Goal: Answer question/provide support: Share knowledge or assist other users

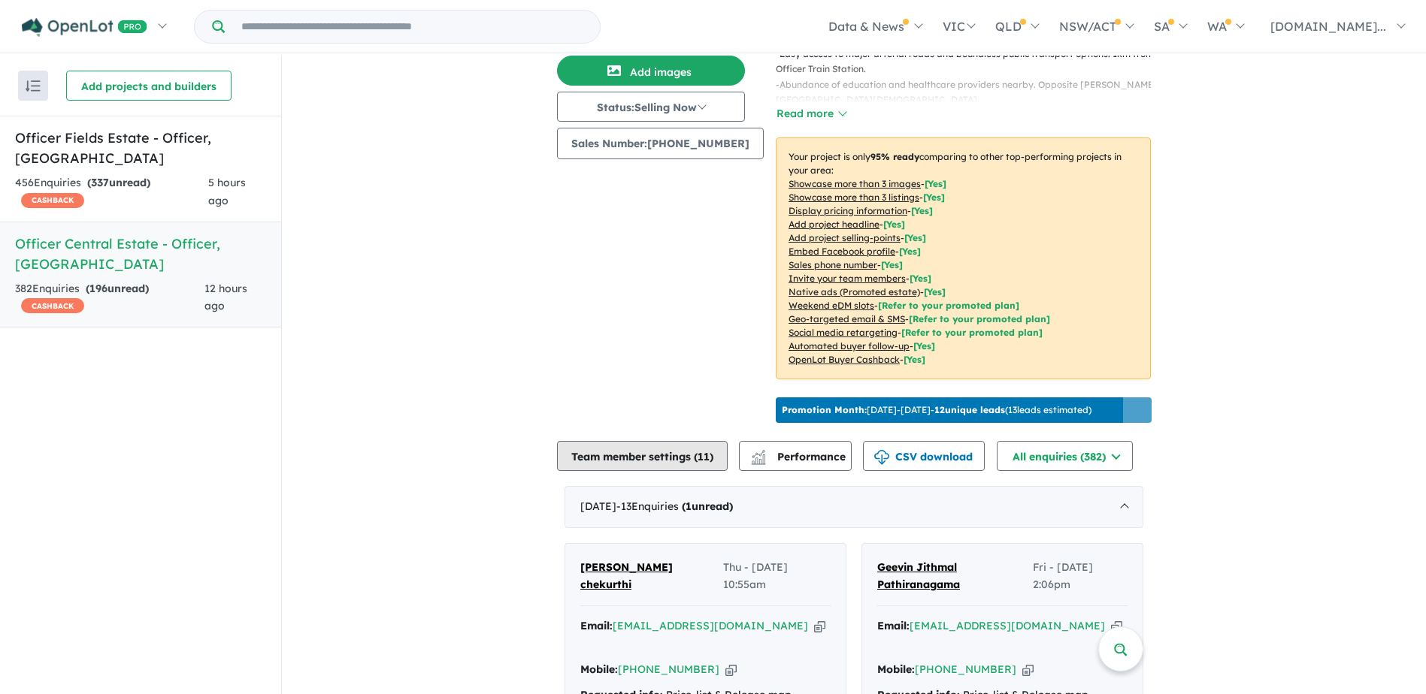
scroll to position [615, 0]
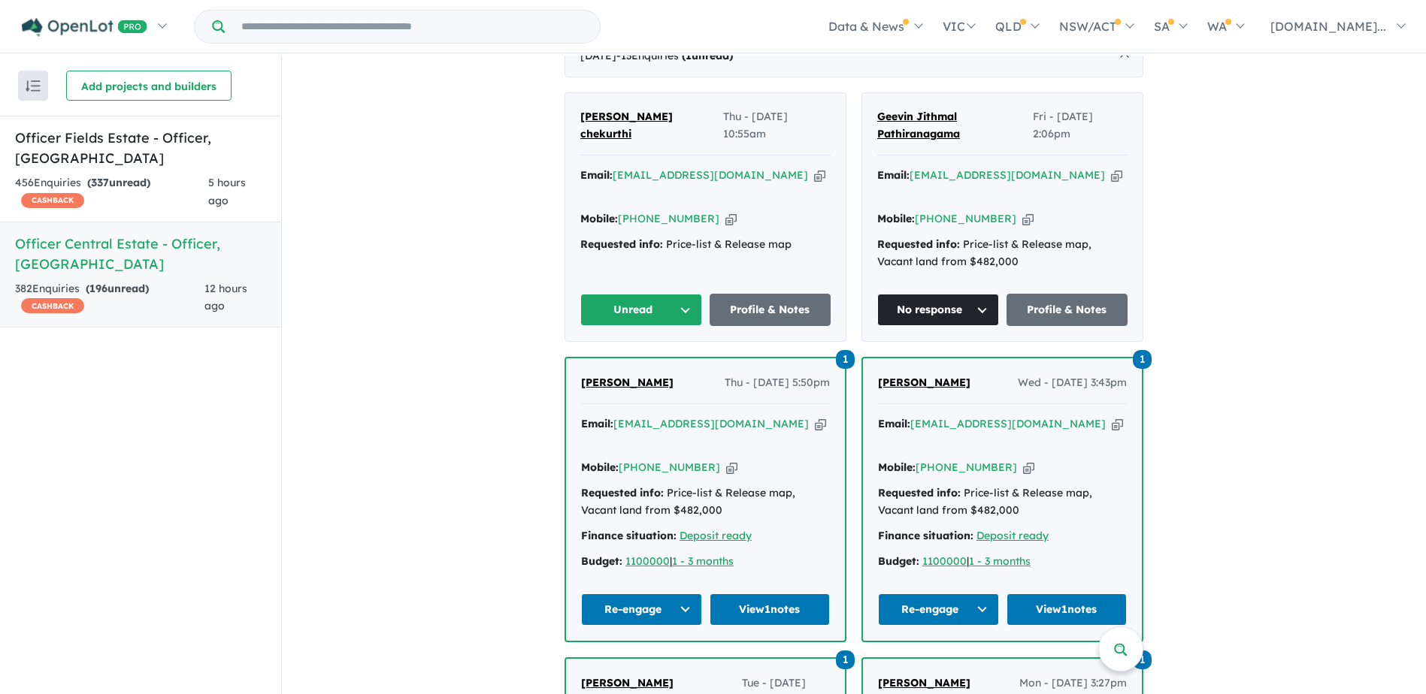
click at [646, 319] on button "Unread" at bounding box center [641, 310] width 122 height 32
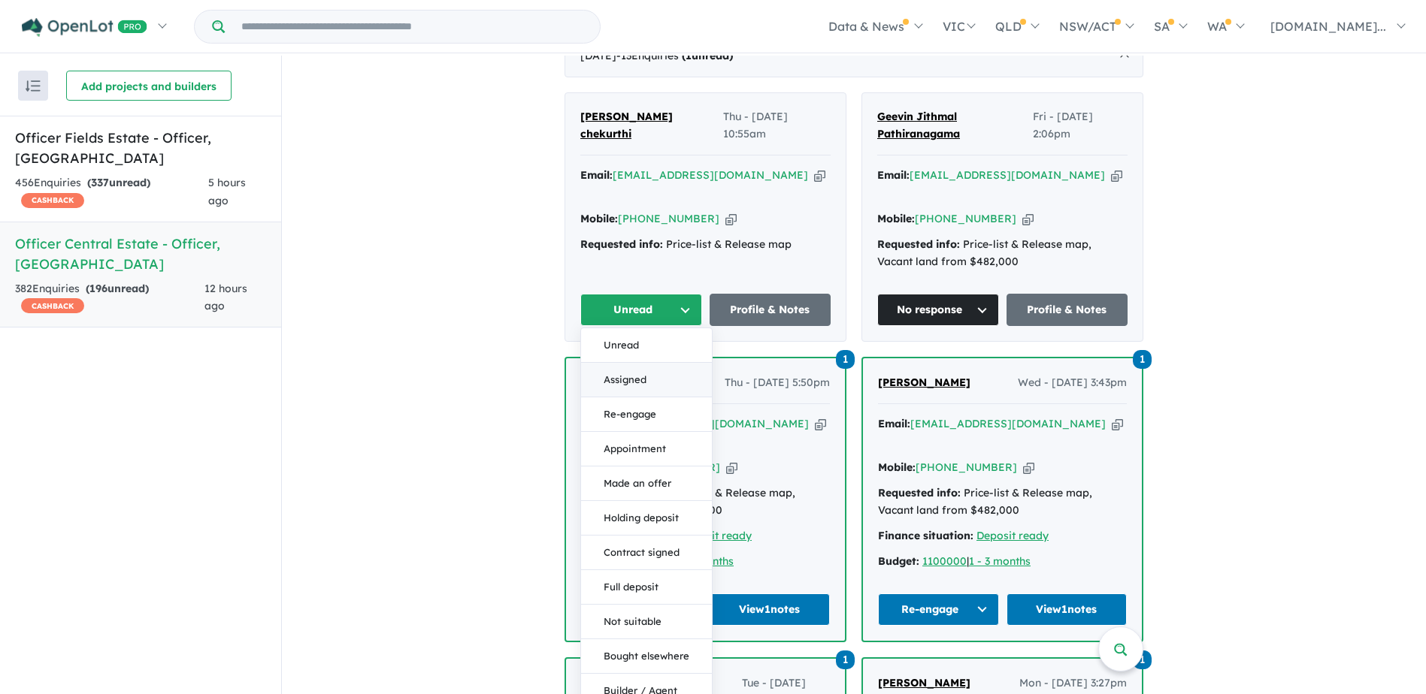
click at [642, 396] on button "Assigned" at bounding box center [646, 380] width 131 height 35
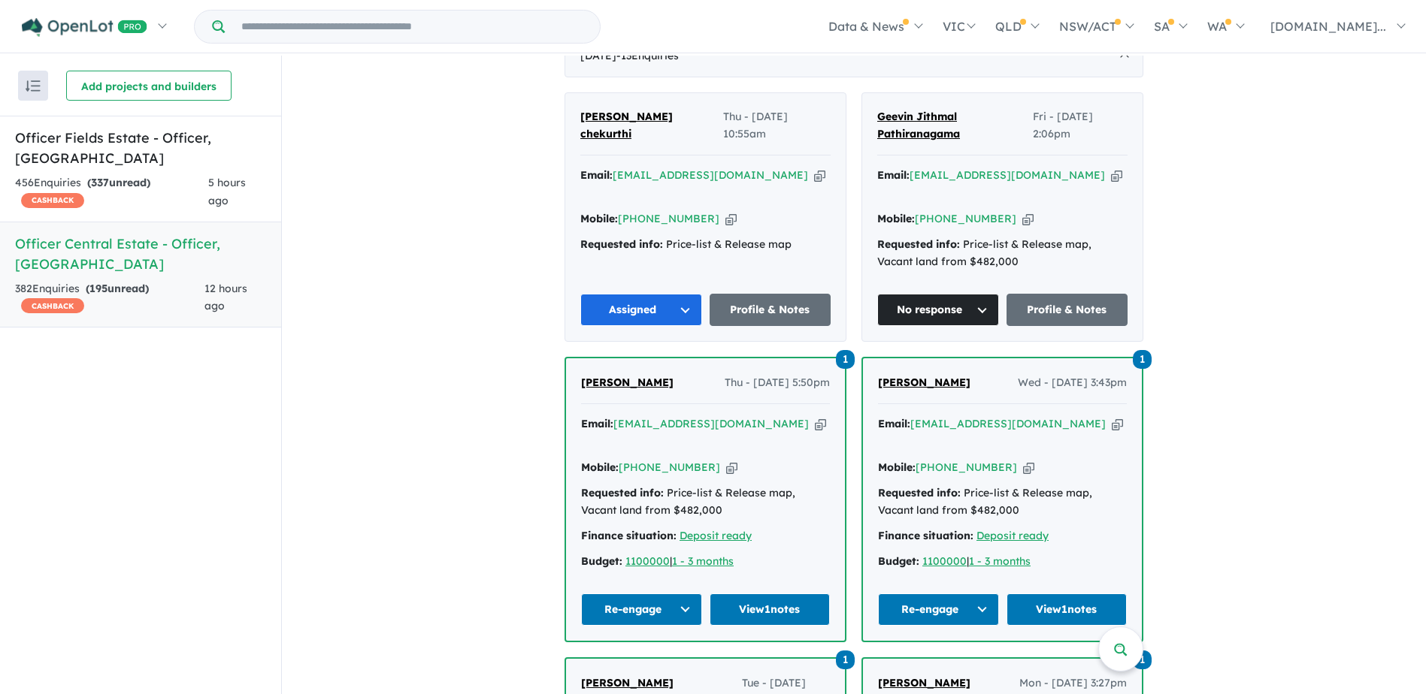
click at [682, 322] on button "Assigned" at bounding box center [641, 310] width 122 height 32
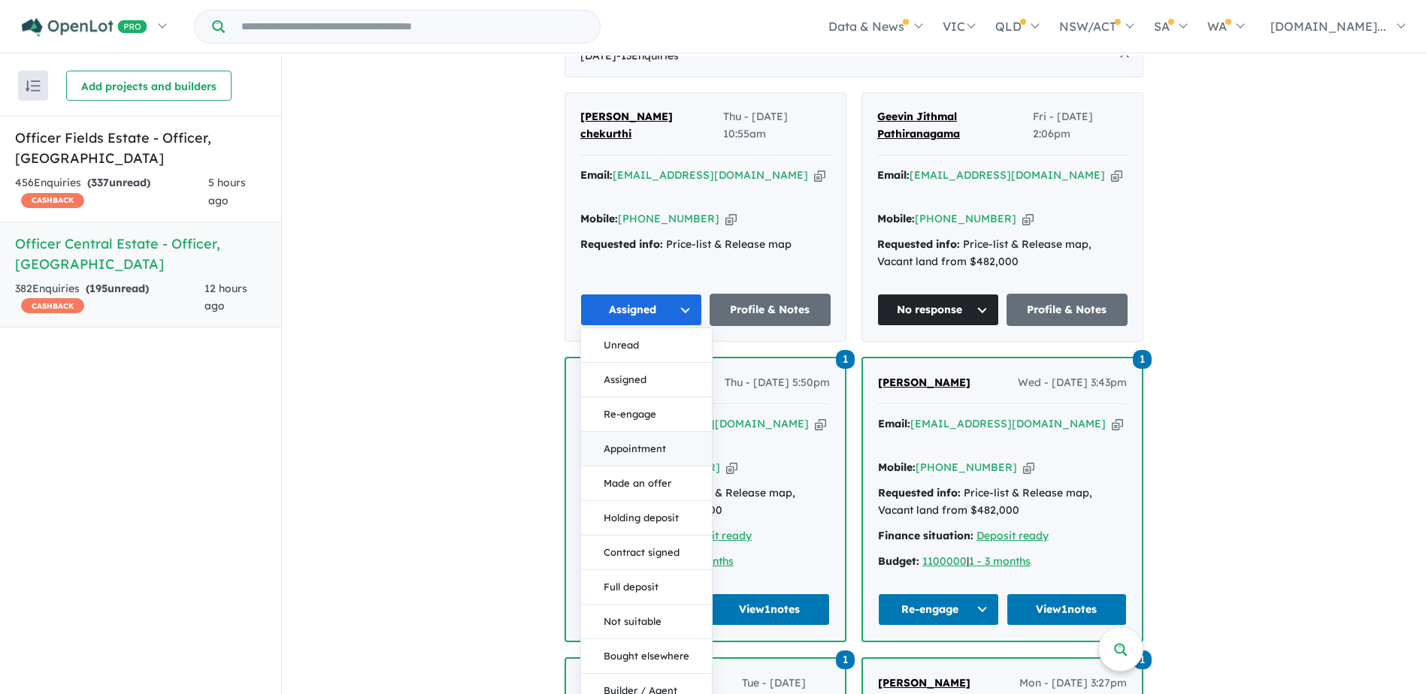
click at [641, 464] on button "Appointment" at bounding box center [646, 449] width 131 height 35
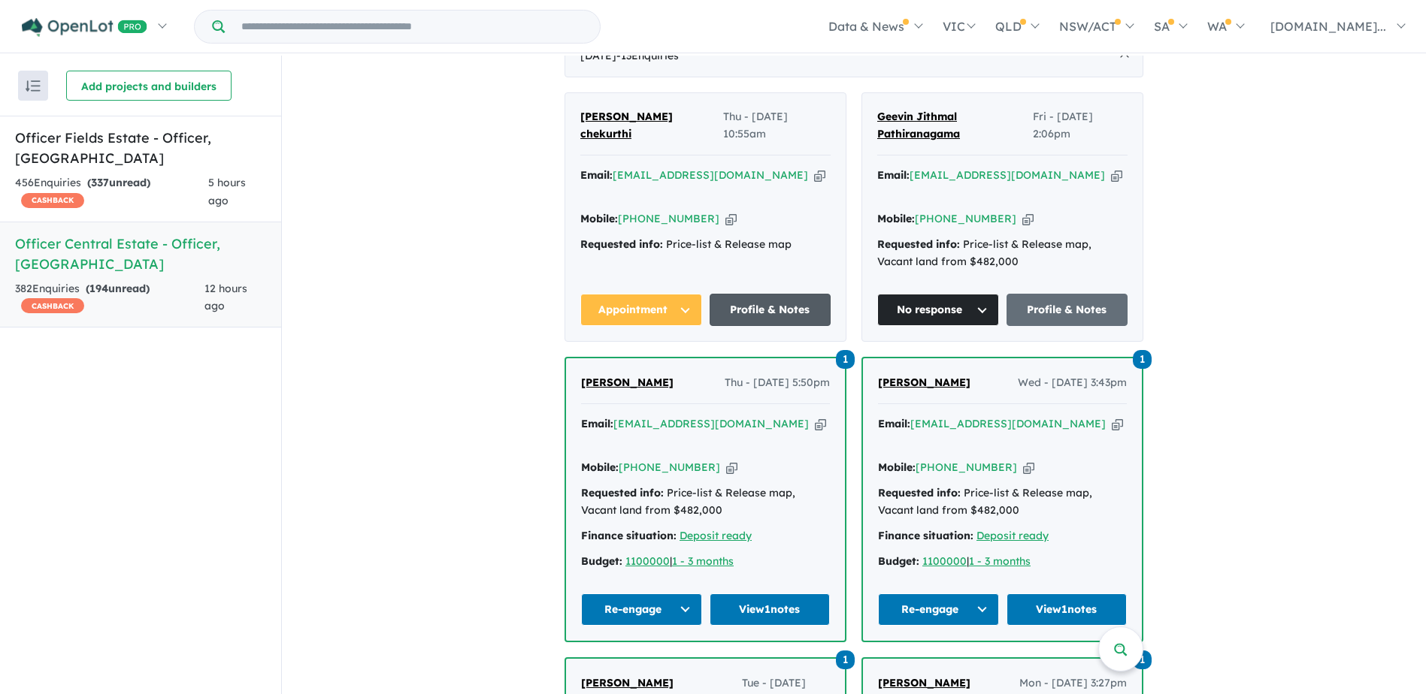
click at [795, 319] on link "Profile & Notes" at bounding box center [770, 310] width 122 height 32
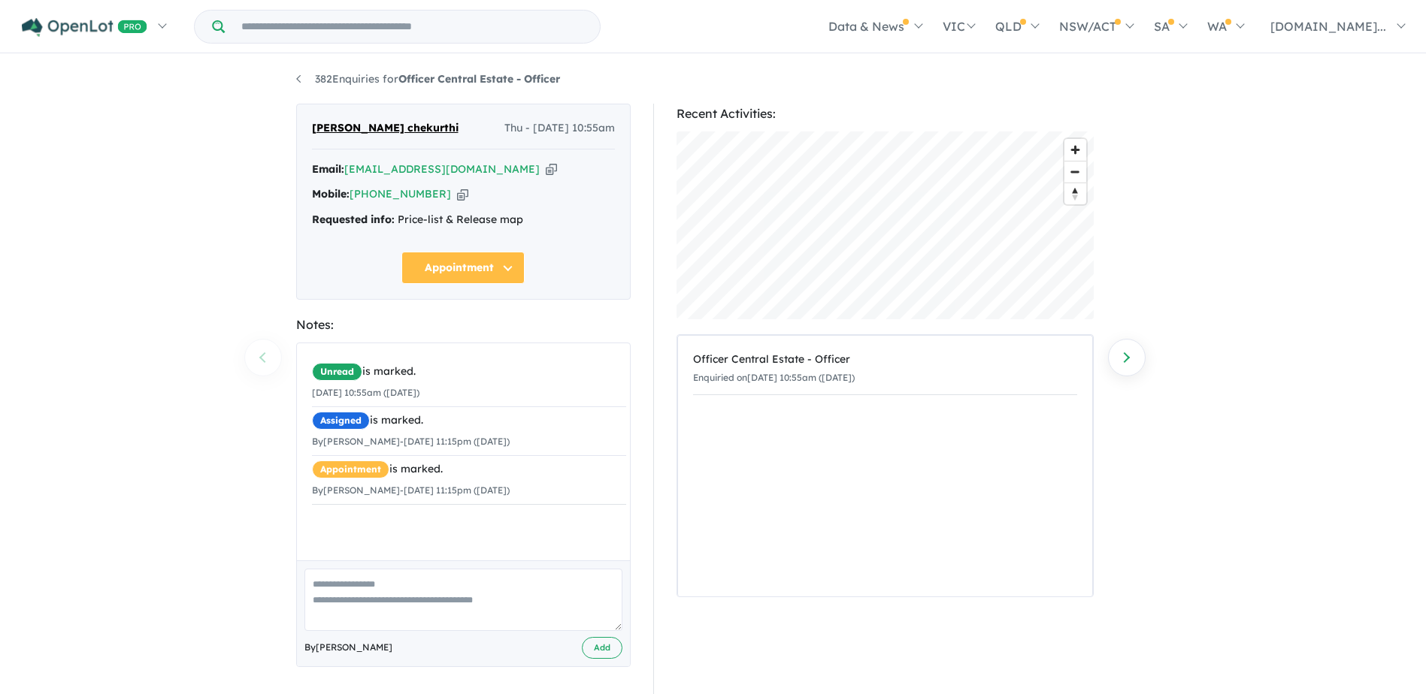
click at [348, 588] on textarea at bounding box center [463, 600] width 318 height 62
type textarea "**********"
click at [596, 647] on button "Add" at bounding box center [602, 648] width 41 height 22
